Goal: Information Seeking & Learning: Check status

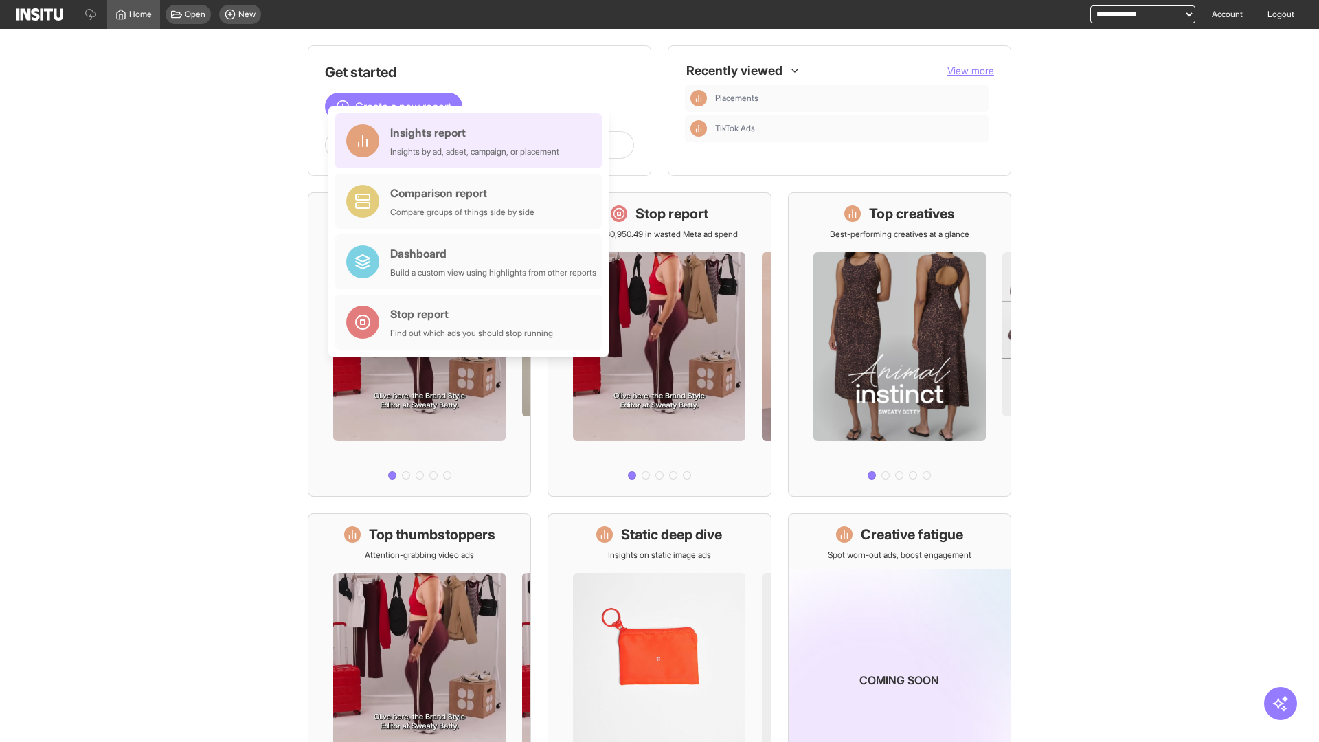
click at [472, 141] on div "Insights report Insights by ad, adset, campaign, or placement" at bounding box center [474, 140] width 169 height 33
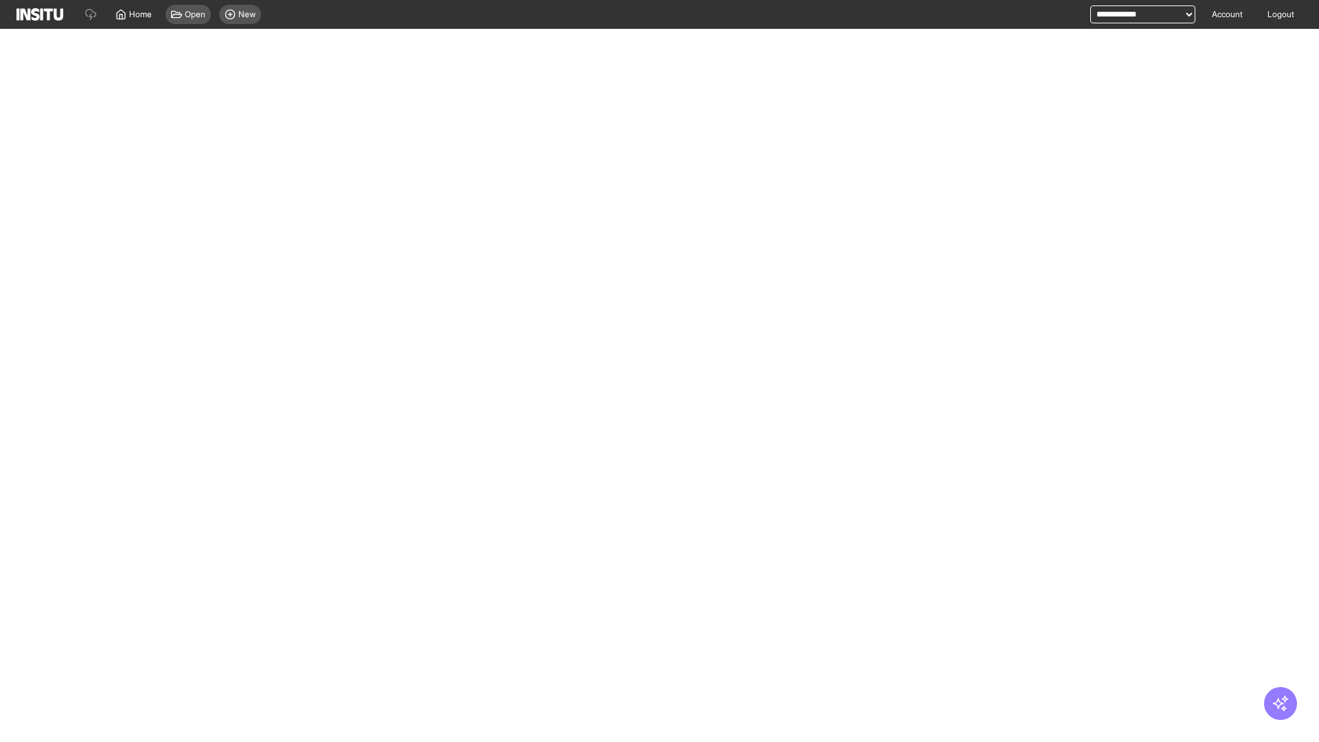
select select "**"
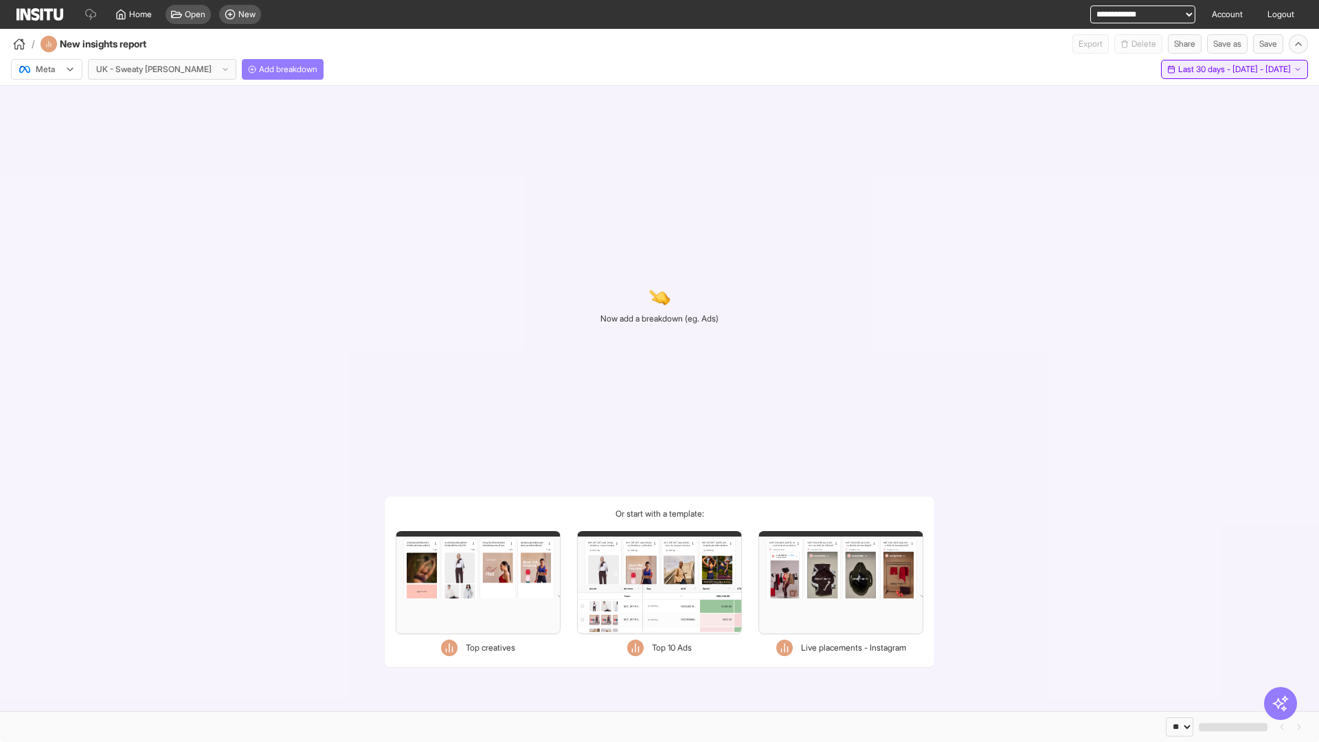
click at [1207, 69] on span "Last 30 days - [DATE] - [DATE]" at bounding box center [1235, 69] width 113 height 11
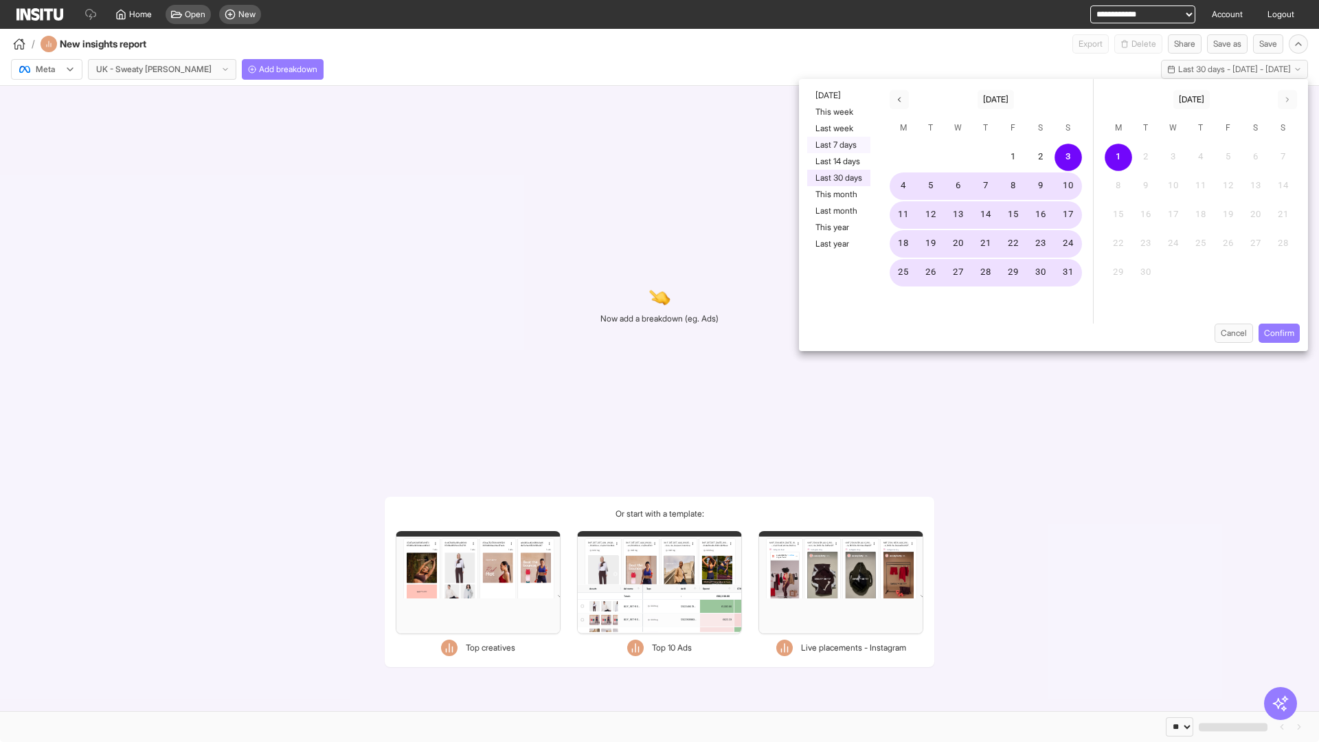
click at [838, 145] on button "Last 7 days" at bounding box center [838, 145] width 63 height 16
